Goal: Check status: Check status

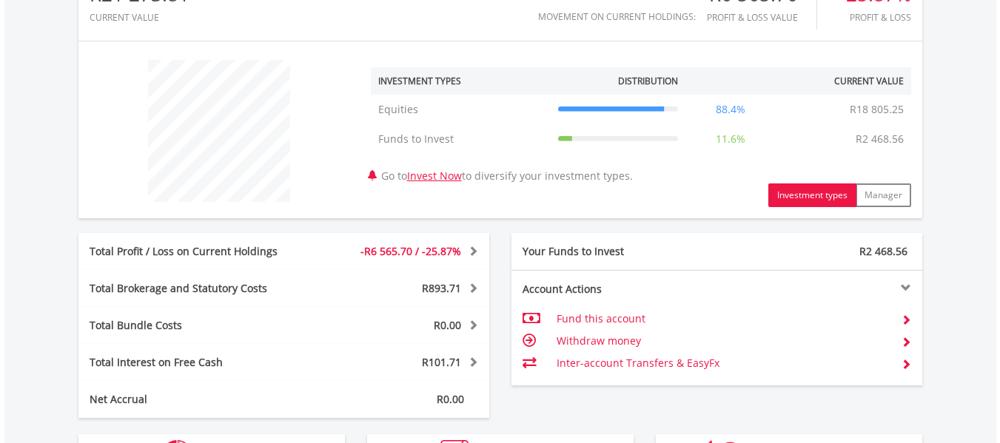
scroll to position [592, 0]
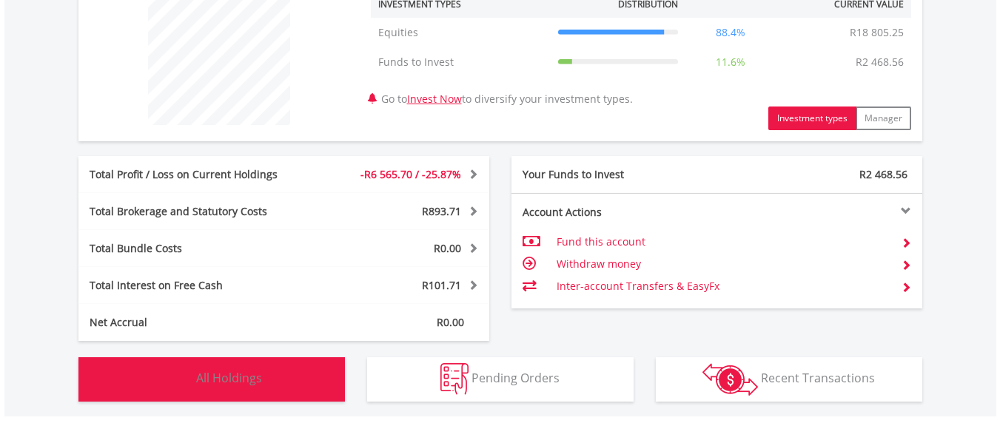
click at [222, 376] on span "All Holdings" at bounding box center [229, 378] width 66 height 16
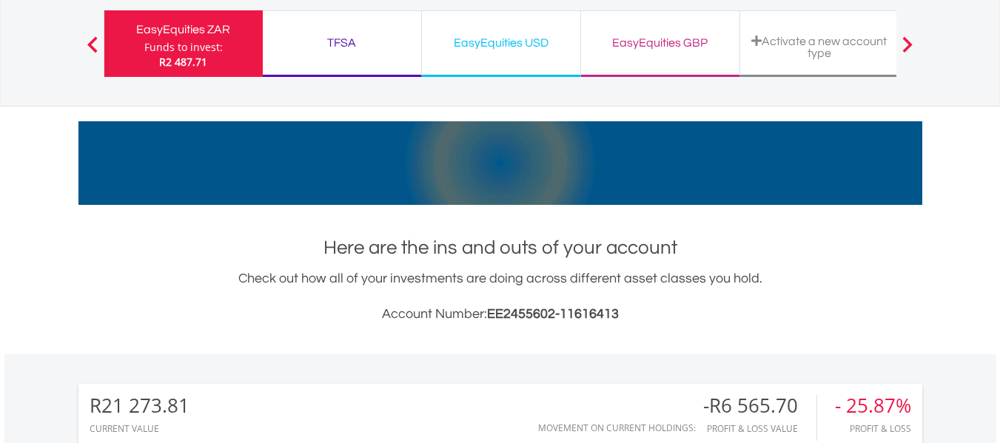
scroll to position [0, 0]
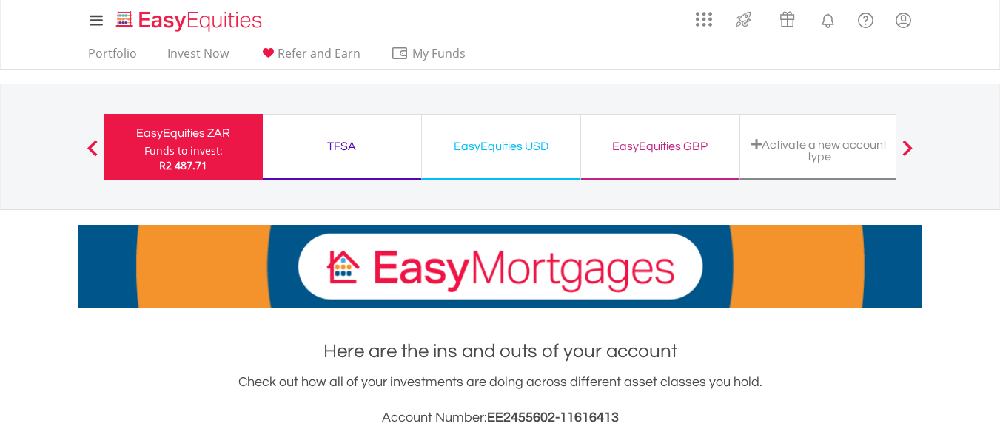
click at [342, 147] on div "TFSA" at bounding box center [342, 146] width 141 height 21
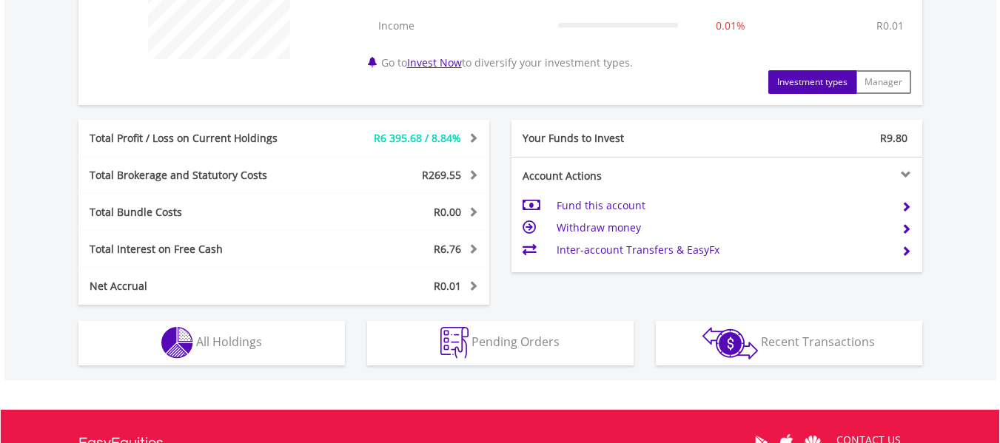
scroll to position [839, 0]
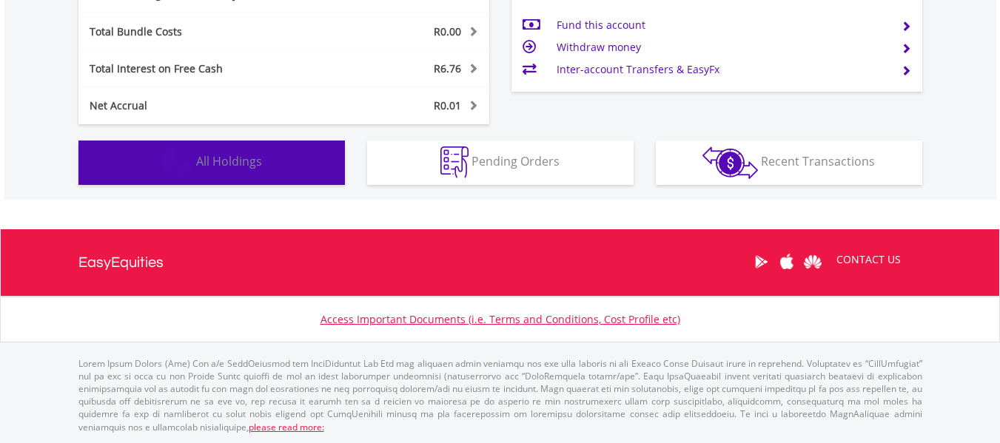
click at [187, 169] on img "button" at bounding box center [177, 163] width 32 height 32
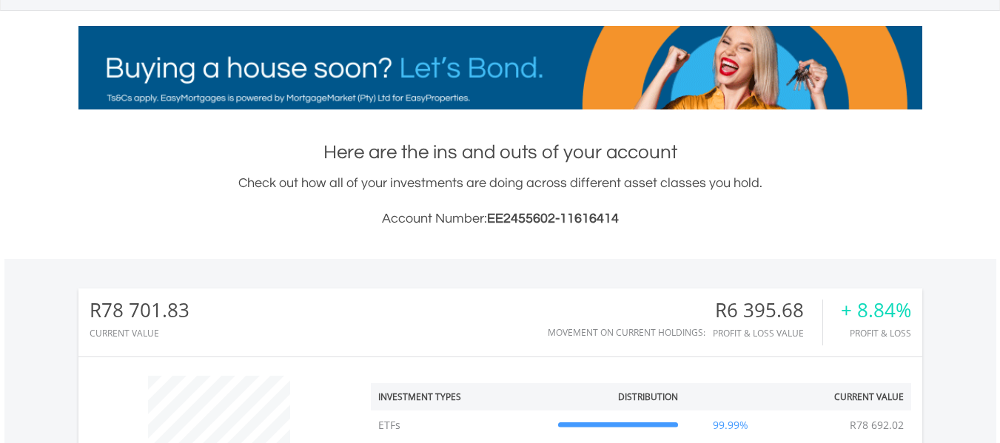
scroll to position [0, 0]
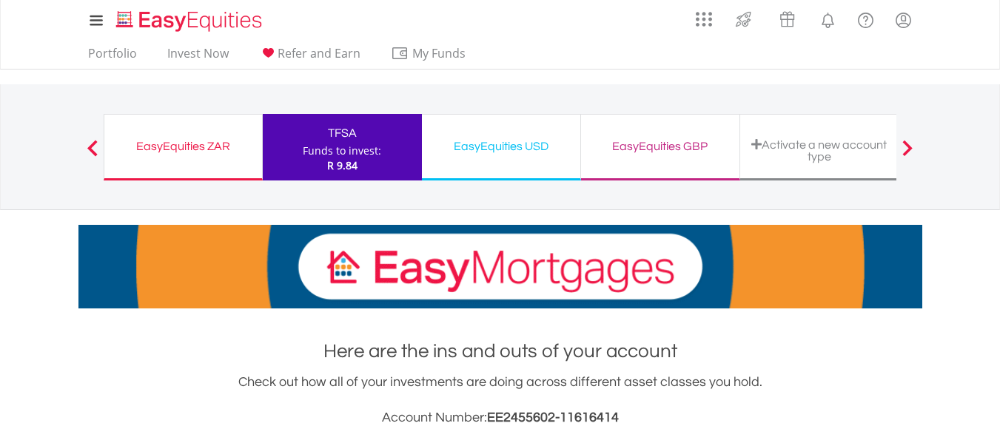
click at [481, 144] on div "EasyEquities USD" at bounding box center [501, 146] width 141 height 21
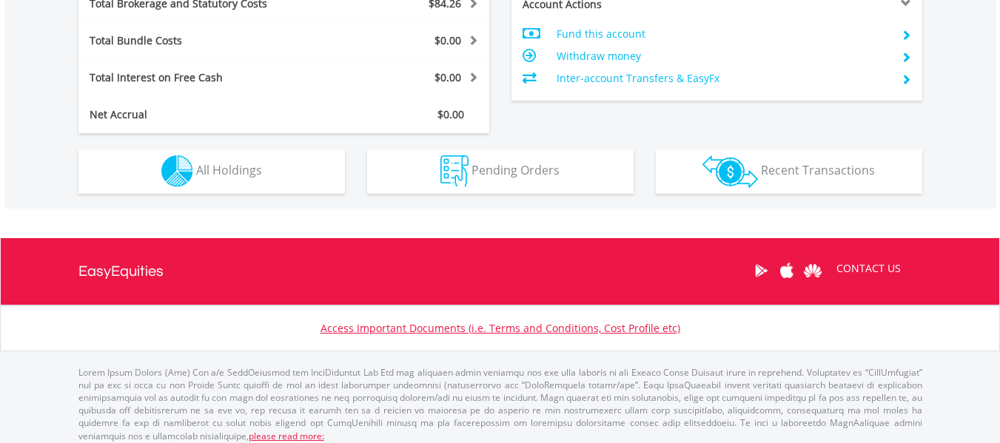
scroll to position [809, 0]
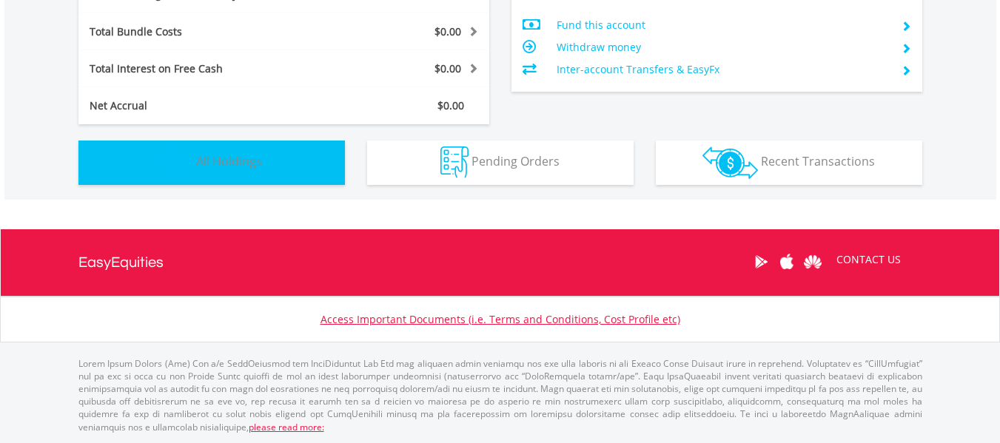
click at [137, 169] on button "Holdings All Holdings" at bounding box center [211, 163] width 266 height 44
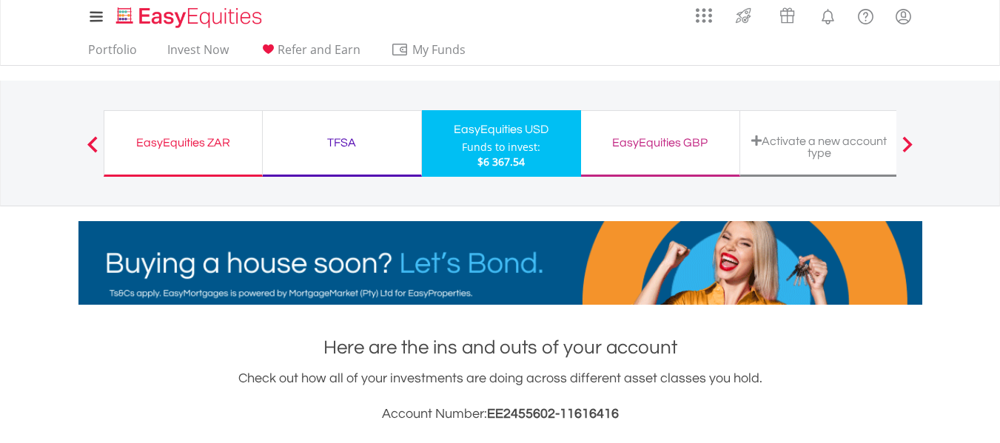
scroll to position [0, 0]
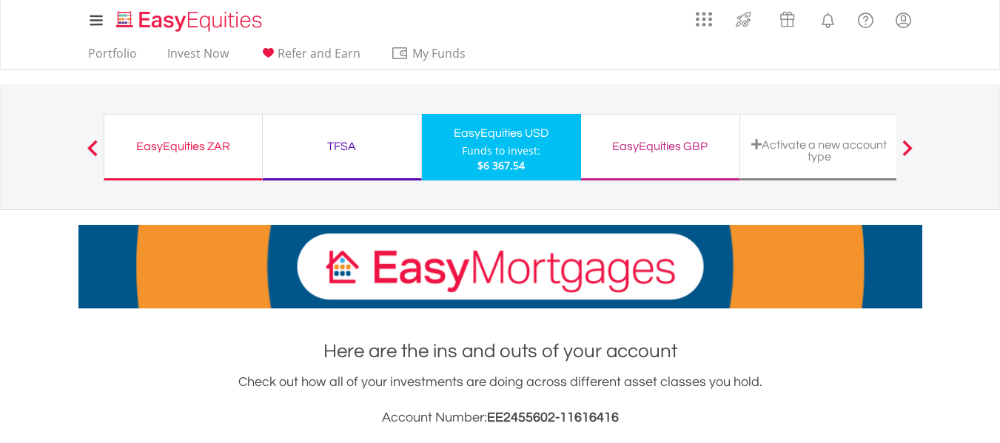
click at [652, 150] on div "EasyEquities GBP" at bounding box center [660, 146] width 141 height 21
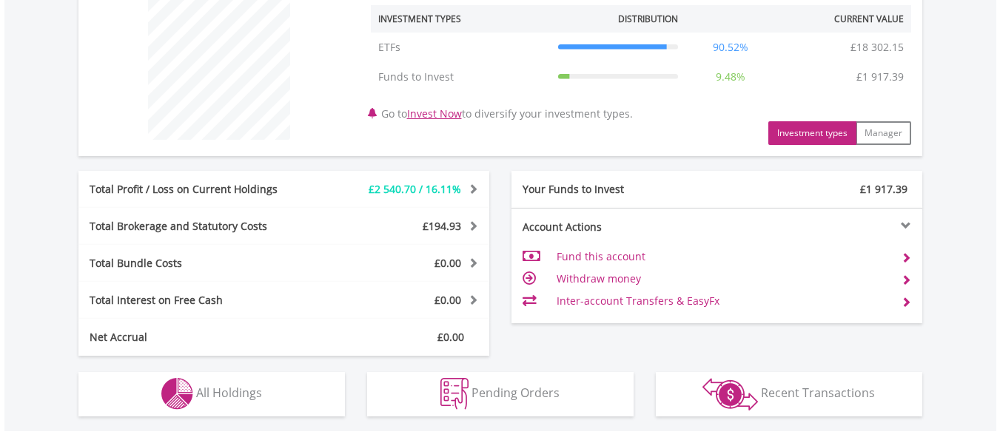
scroll to position [809, 0]
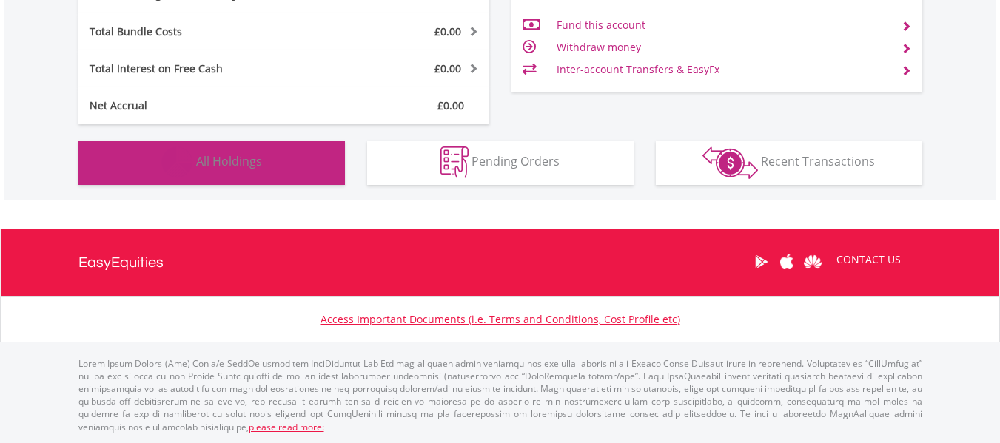
click at [189, 161] on img "button" at bounding box center [177, 163] width 32 height 32
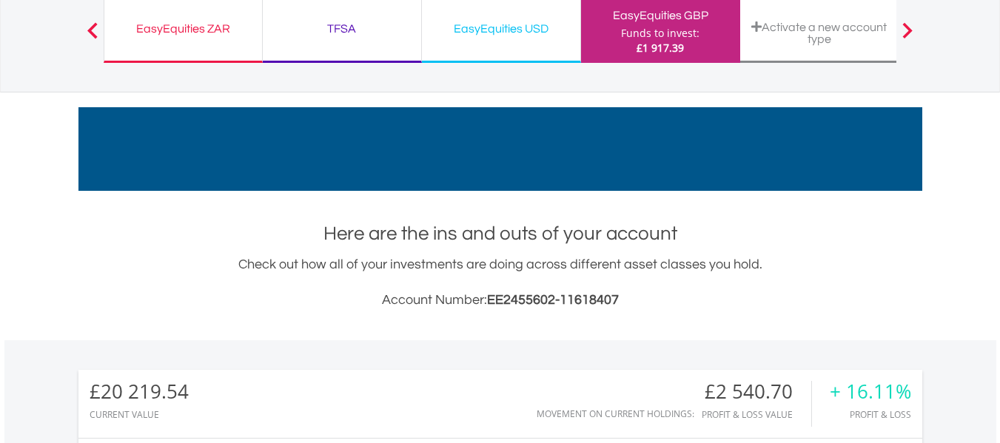
scroll to position [0, 0]
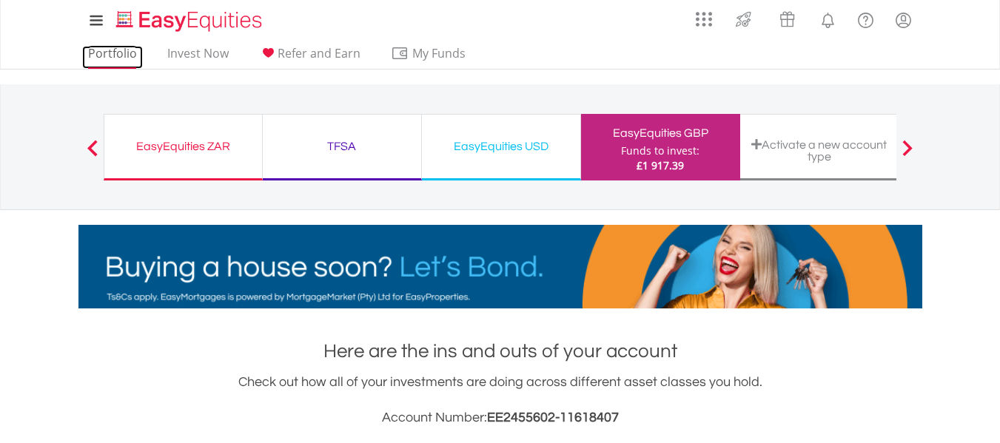
click at [118, 53] on link "Portfolio" at bounding box center [112, 57] width 61 height 23
